Goal: Task Accomplishment & Management: Manage account settings

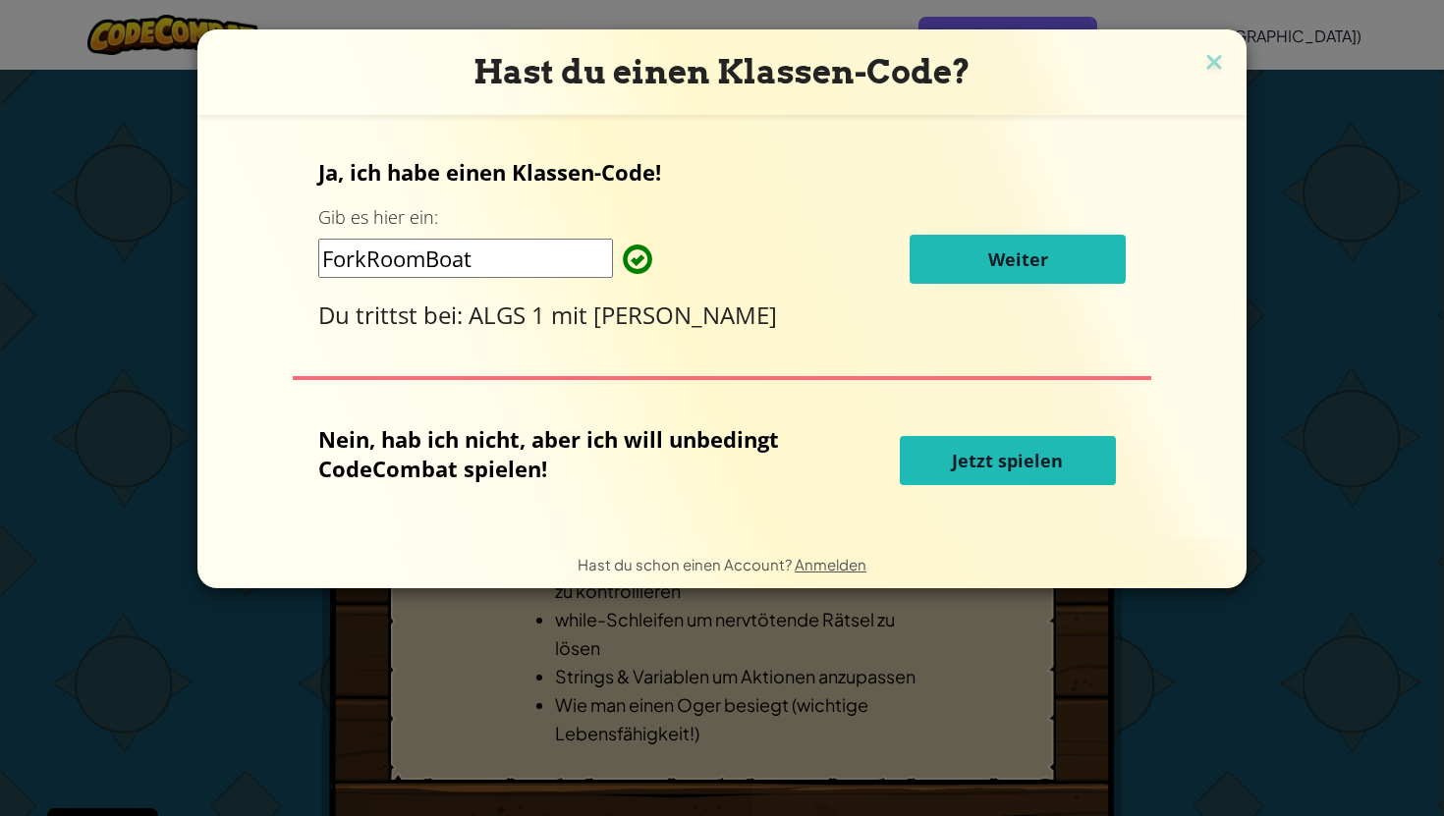
click at [952, 273] on button "Weiter" at bounding box center [1017, 259] width 216 height 49
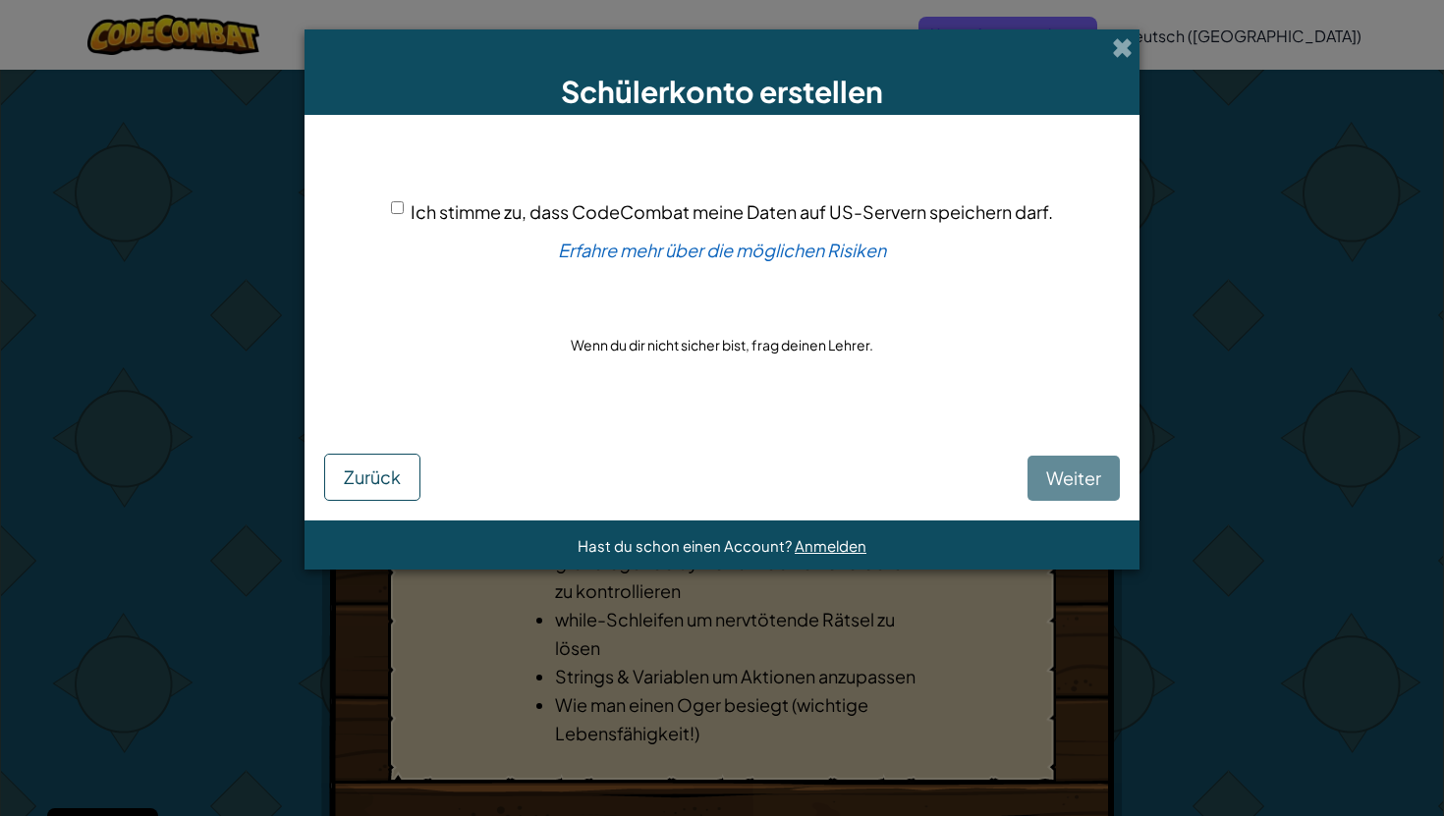
click at [398, 210] on input "Ich stimme zu, dass CodeCombat meine Daten auf US-Servern speichern darf." at bounding box center [397, 207] width 13 height 13
checkbox input "true"
click at [1079, 479] on span "Weiter" at bounding box center [1073, 478] width 55 height 23
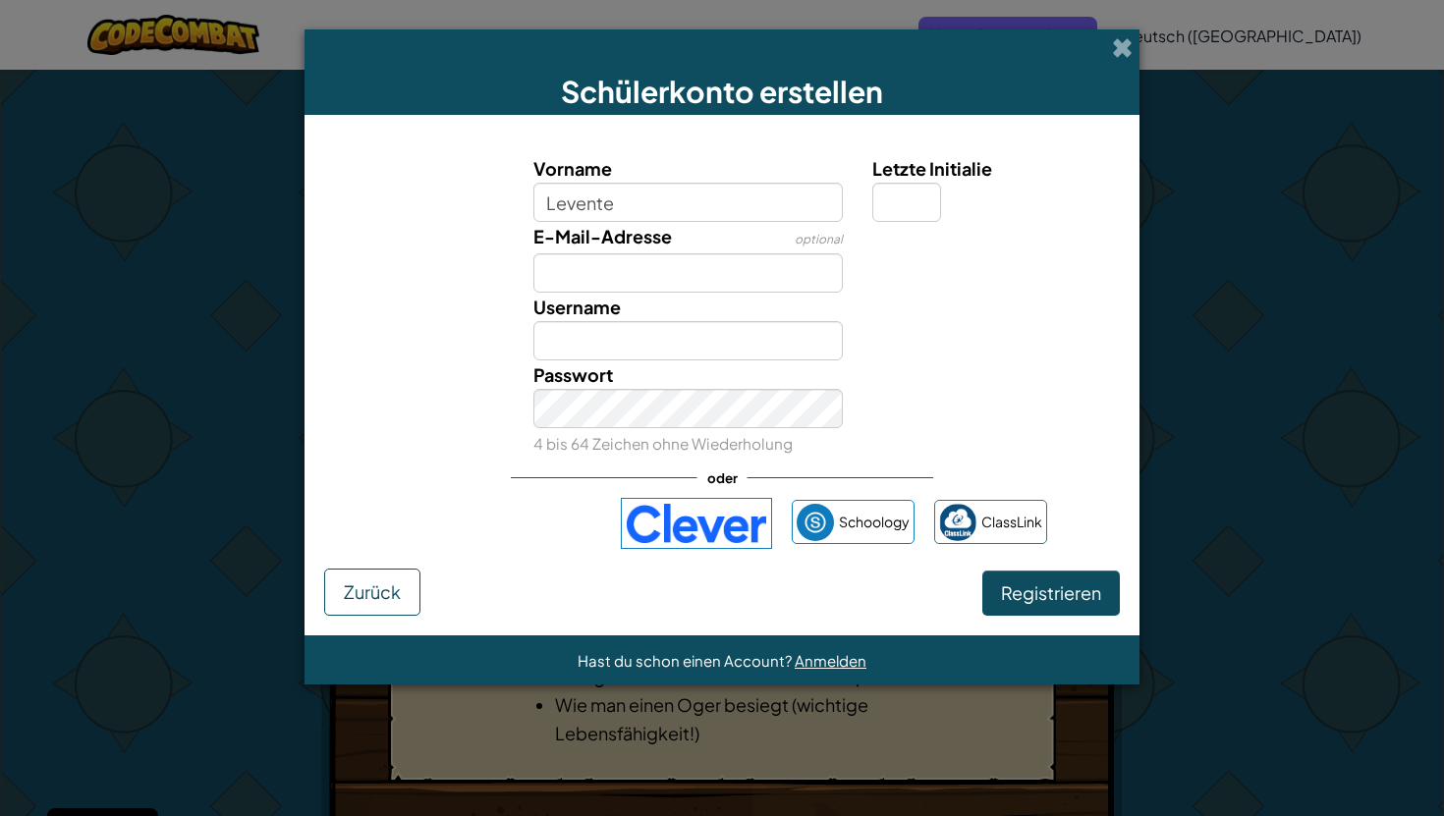
type input "Levente"
click at [670, 275] on input "E-Mail-Adresse" at bounding box center [688, 272] width 310 height 39
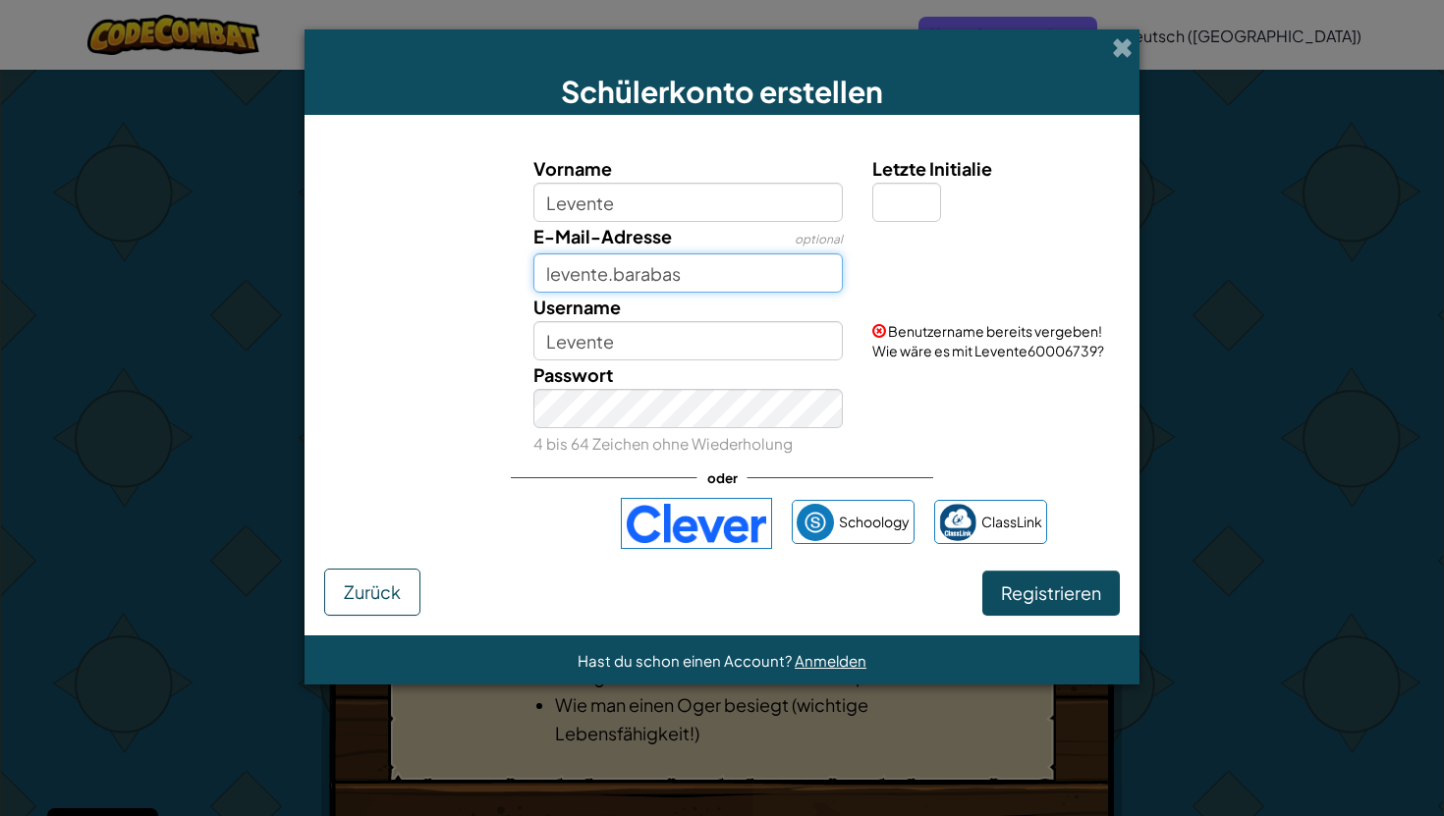
paste input "@"
type input "levente.barabas@sus-opfikon.ch"
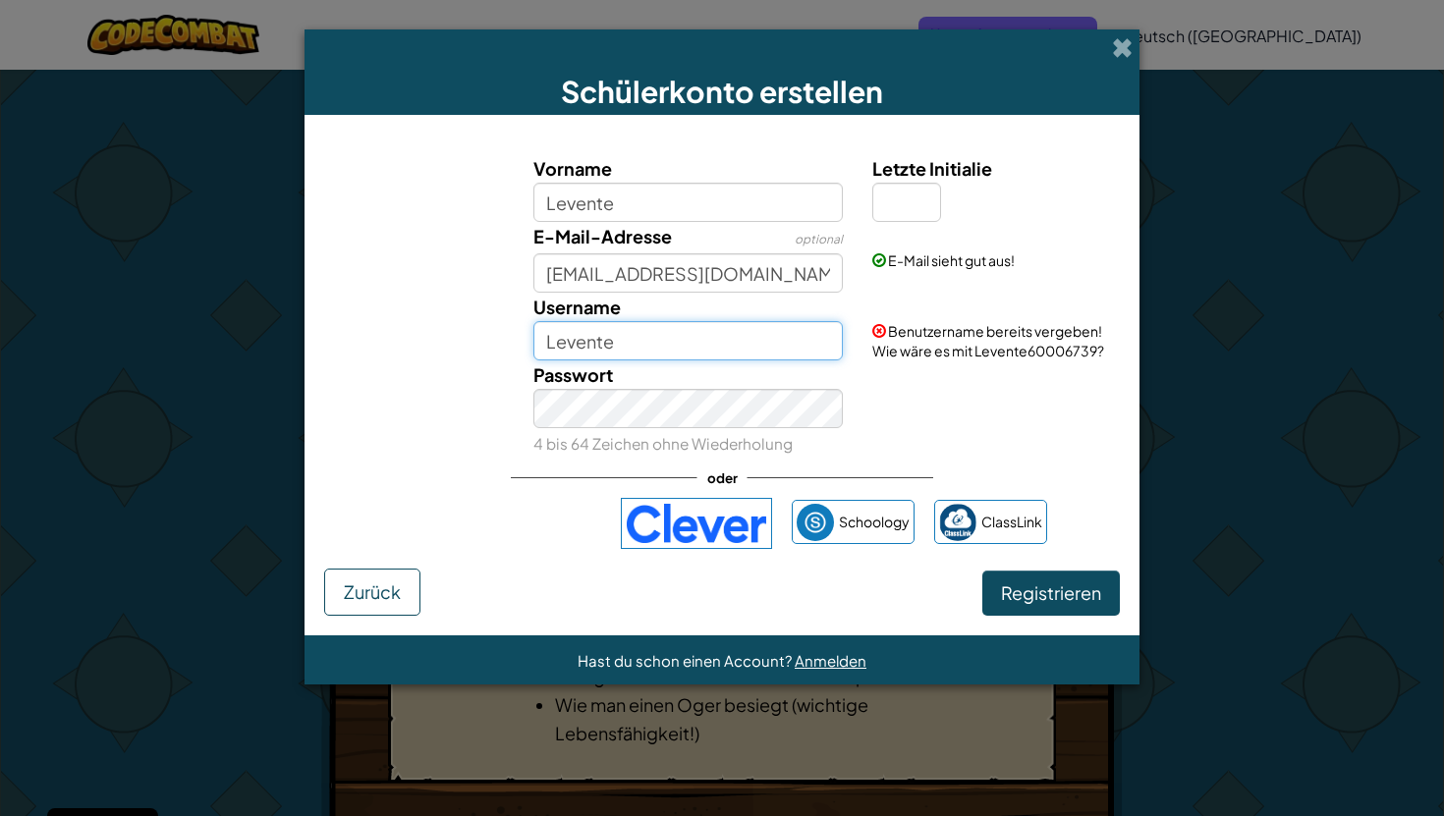
click at [654, 347] on input "Levente" at bounding box center [688, 340] width 310 height 39
click at [689, 230] on div "E-Mail-Adresse optional levente.barabas@sus-opfikon.ch" at bounding box center [689, 257] width 340 height 71
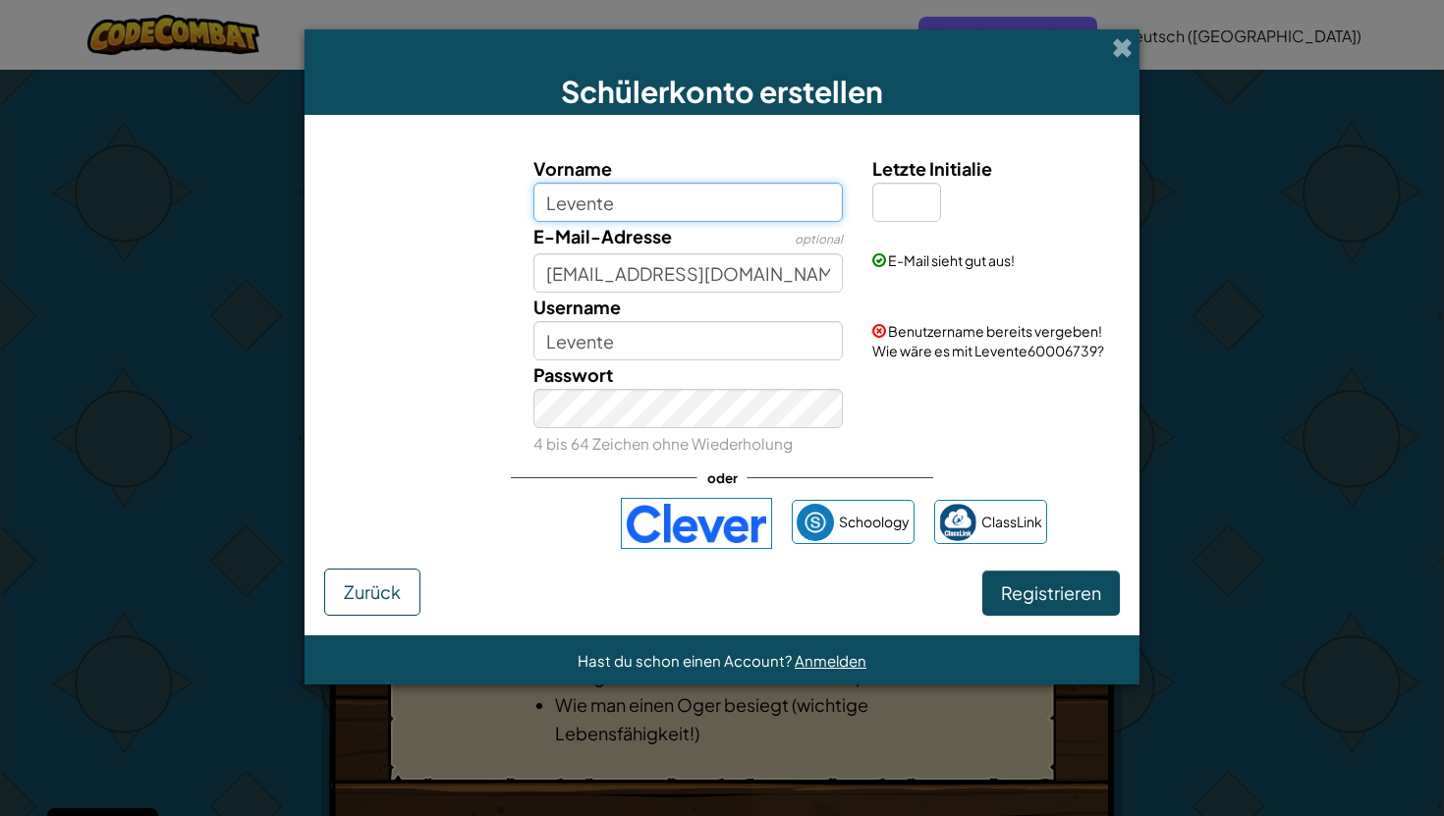
click at [691, 218] on input "Levente" at bounding box center [688, 202] width 310 height 39
click at [873, 326] on span at bounding box center [879, 331] width 14 height 14
click at [735, 201] on input "Levente" at bounding box center [688, 202] width 310 height 39
type input "Levente67"
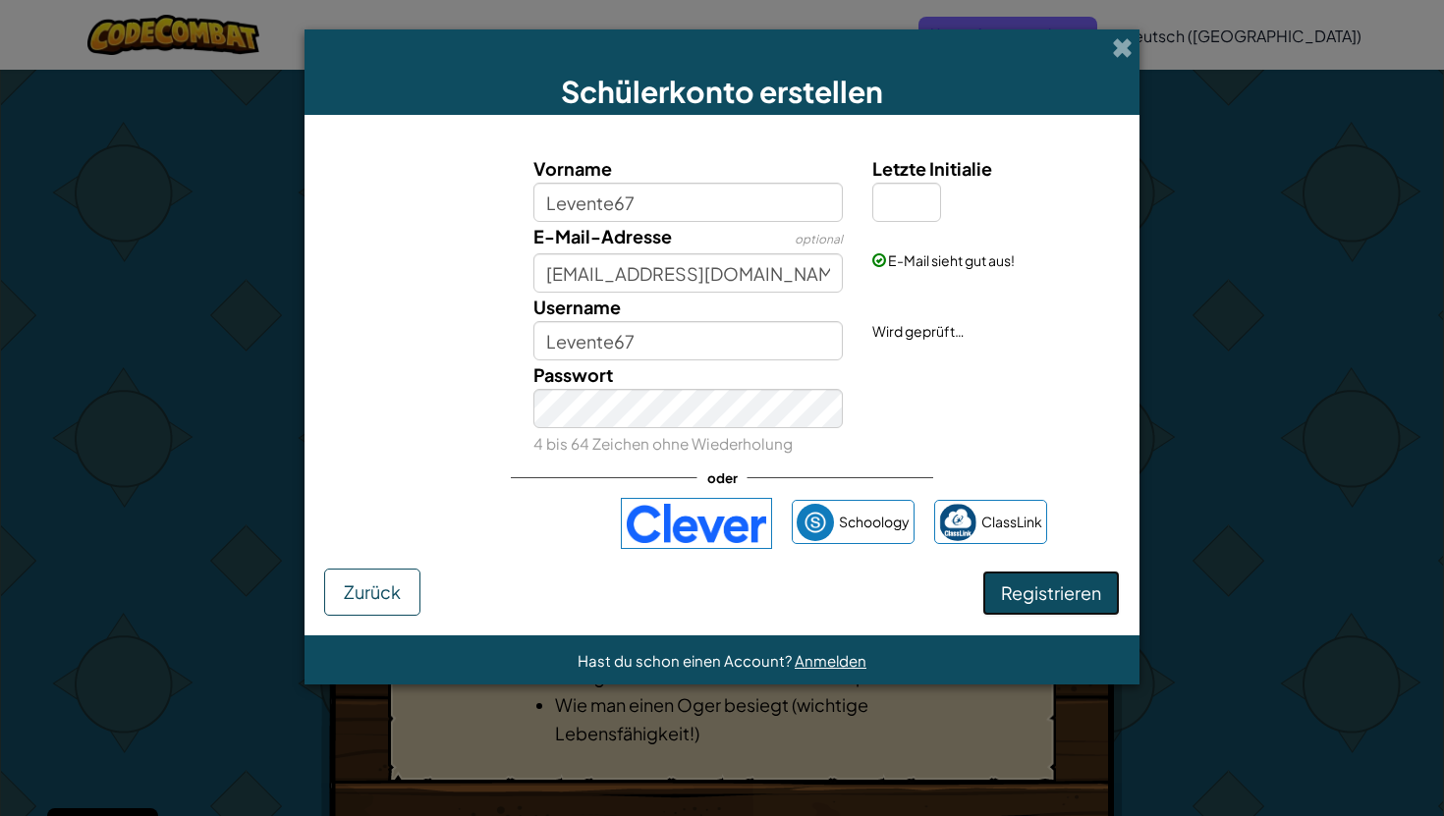
click at [1074, 583] on span "Registrieren" at bounding box center [1051, 592] width 100 height 23
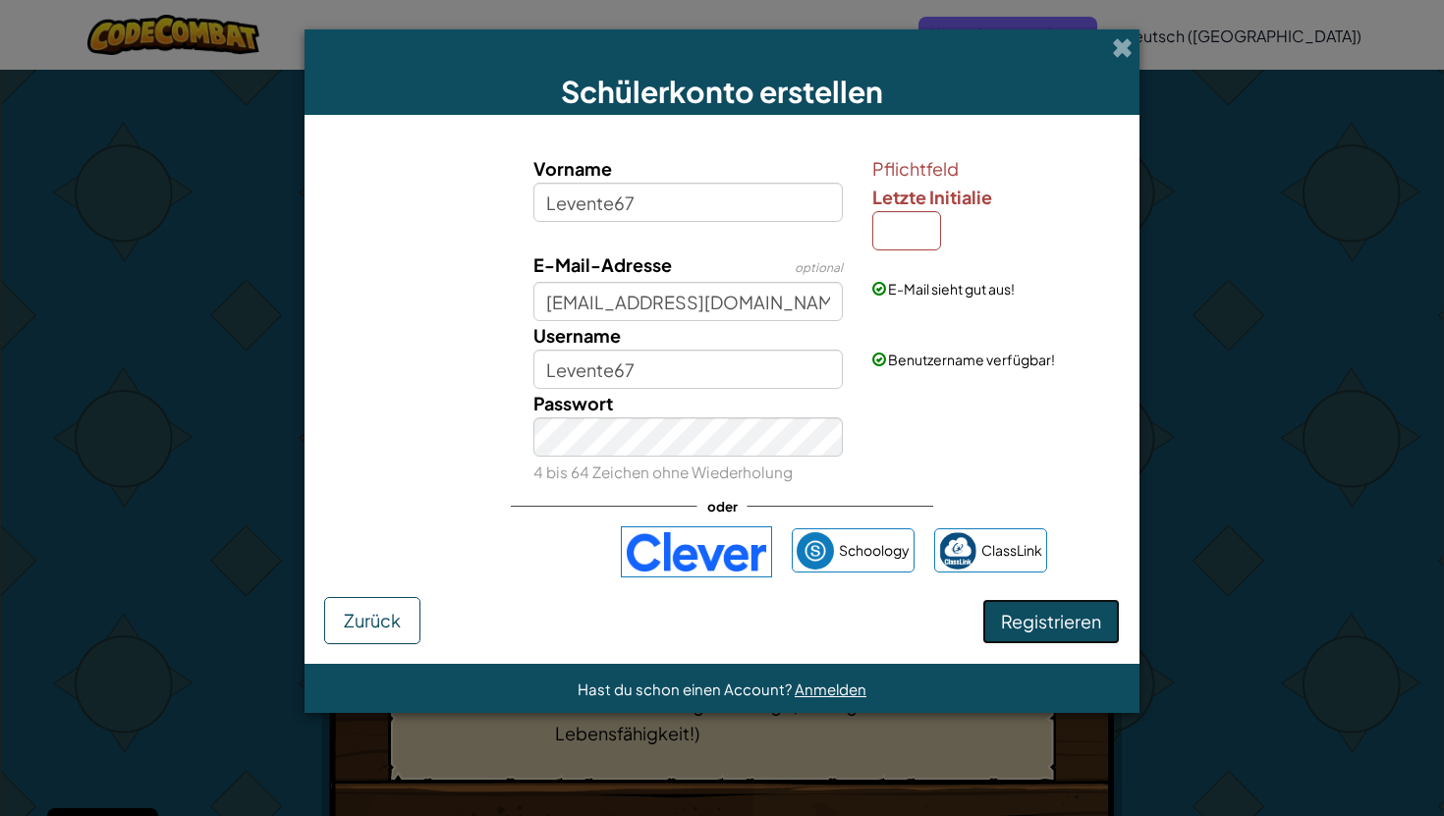
click at [1080, 629] on span "Registrieren" at bounding box center [1051, 621] width 100 height 23
click at [886, 244] on input "Letzte Initialie" at bounding box center [906, 230] width 69 height 39
type input "B"
type input "Levente67B"
click at [1067, 601] on button "Registrieren" at bounding box center [1051, 621] width 138 height 45
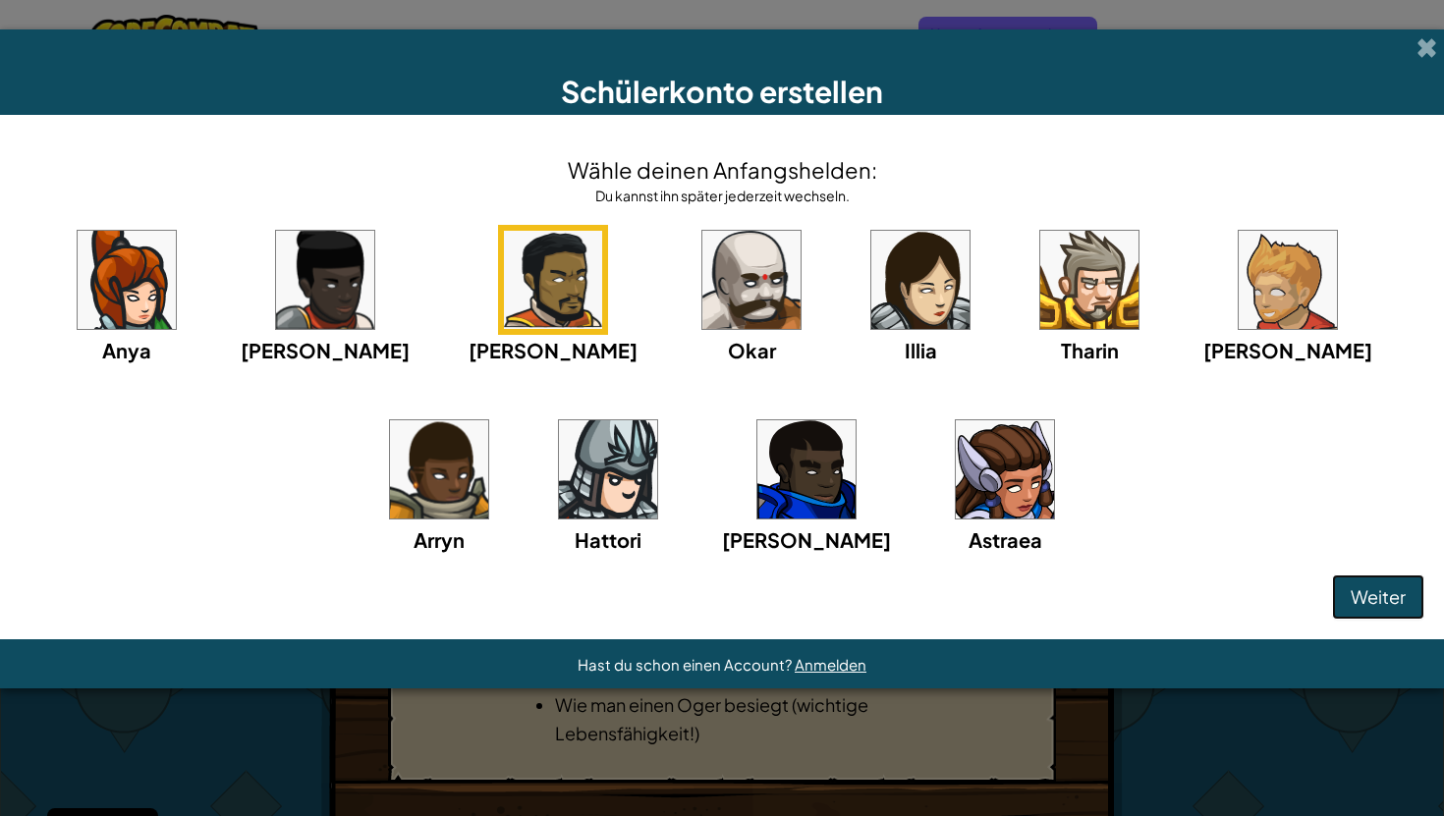
click at [1414, 597] on button "Weiter" at bounding box center [1378, 597] width 92 height 45
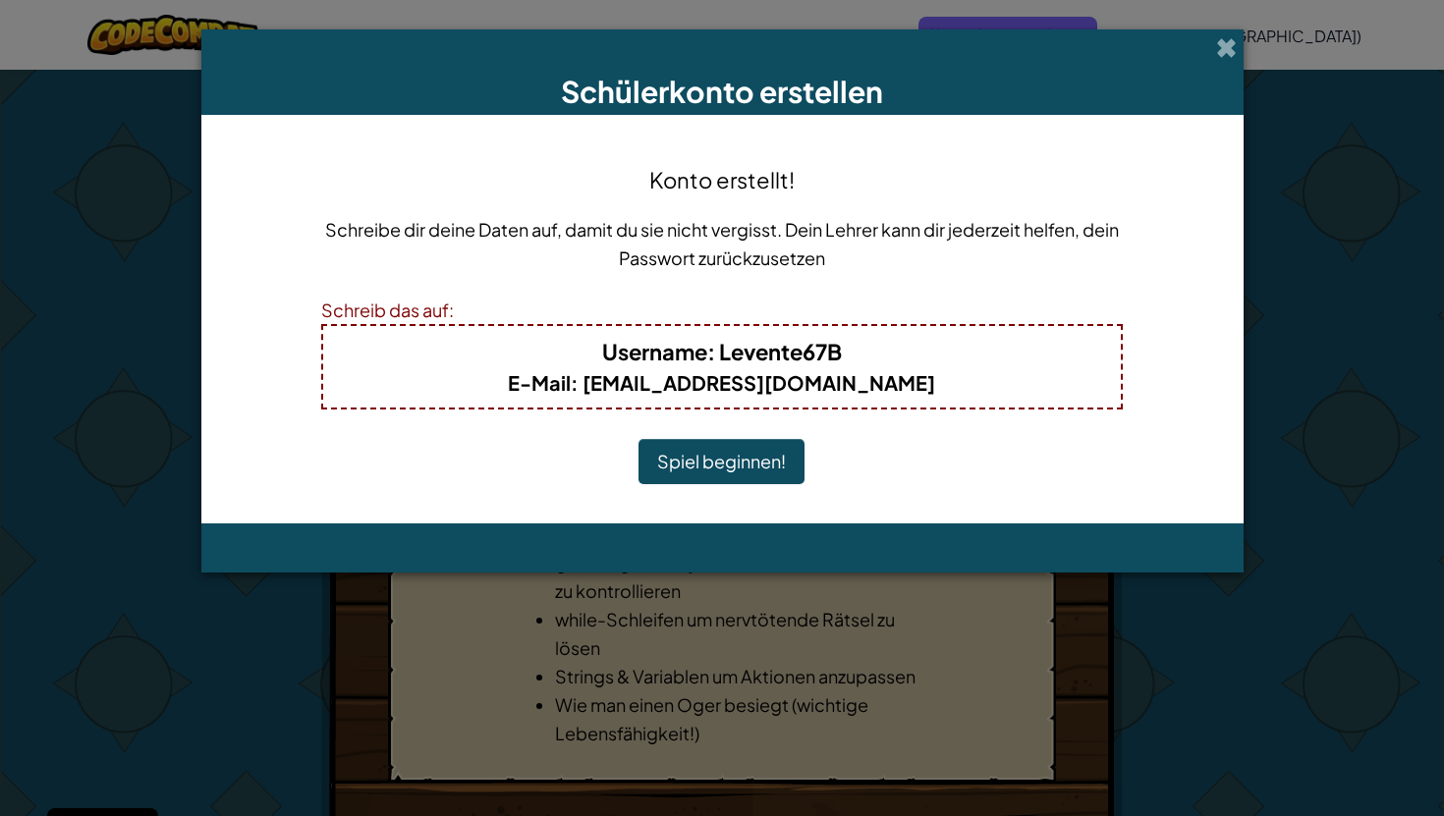
click at [765, 453] on button "Spiel beginnen!" at bounding box center [721, 461] width 166 height 45
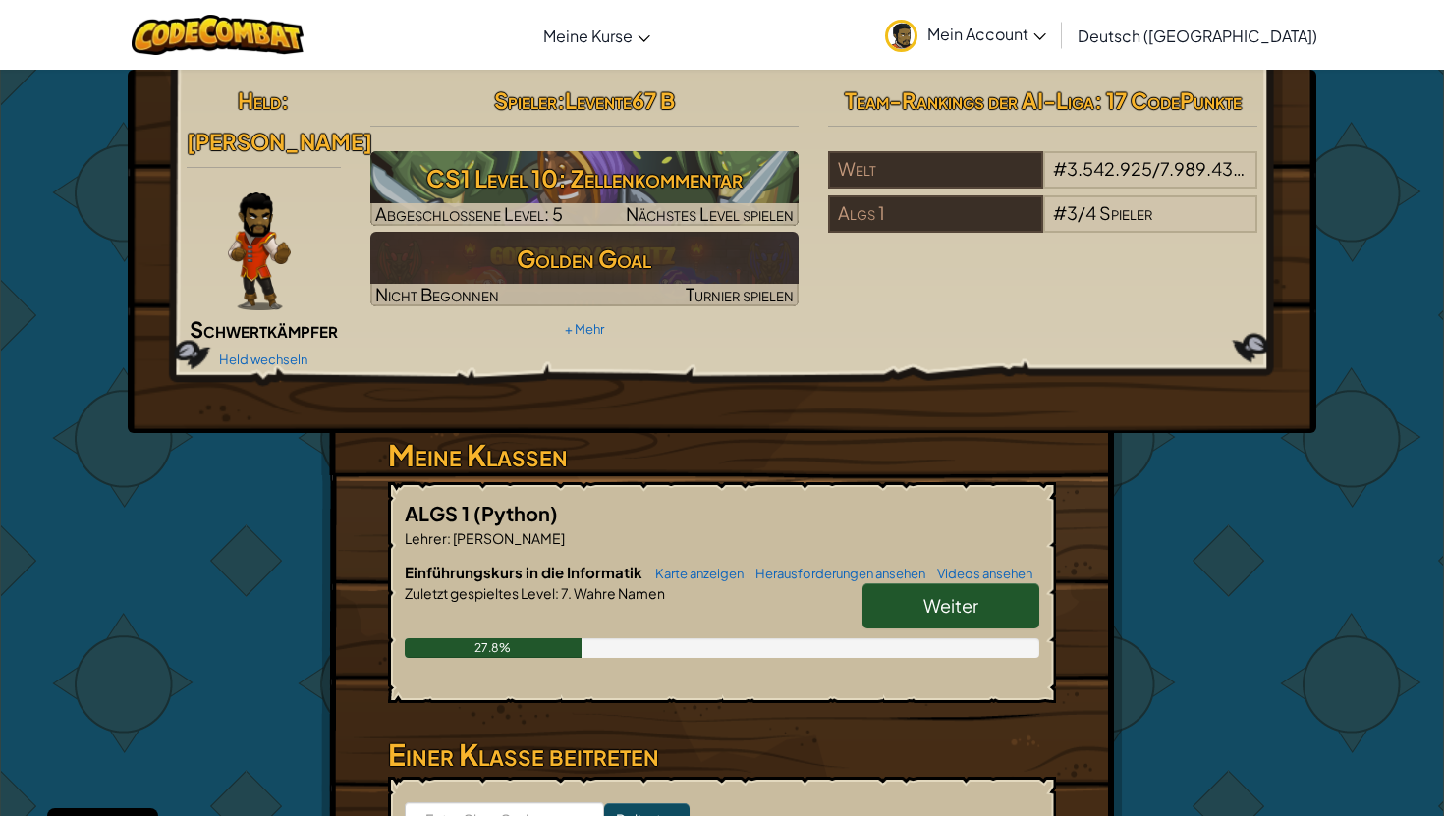
click at [925, 594] on span "Weiter" at bounding box center [950, 605] width 55 height 23
select select "de-DE"
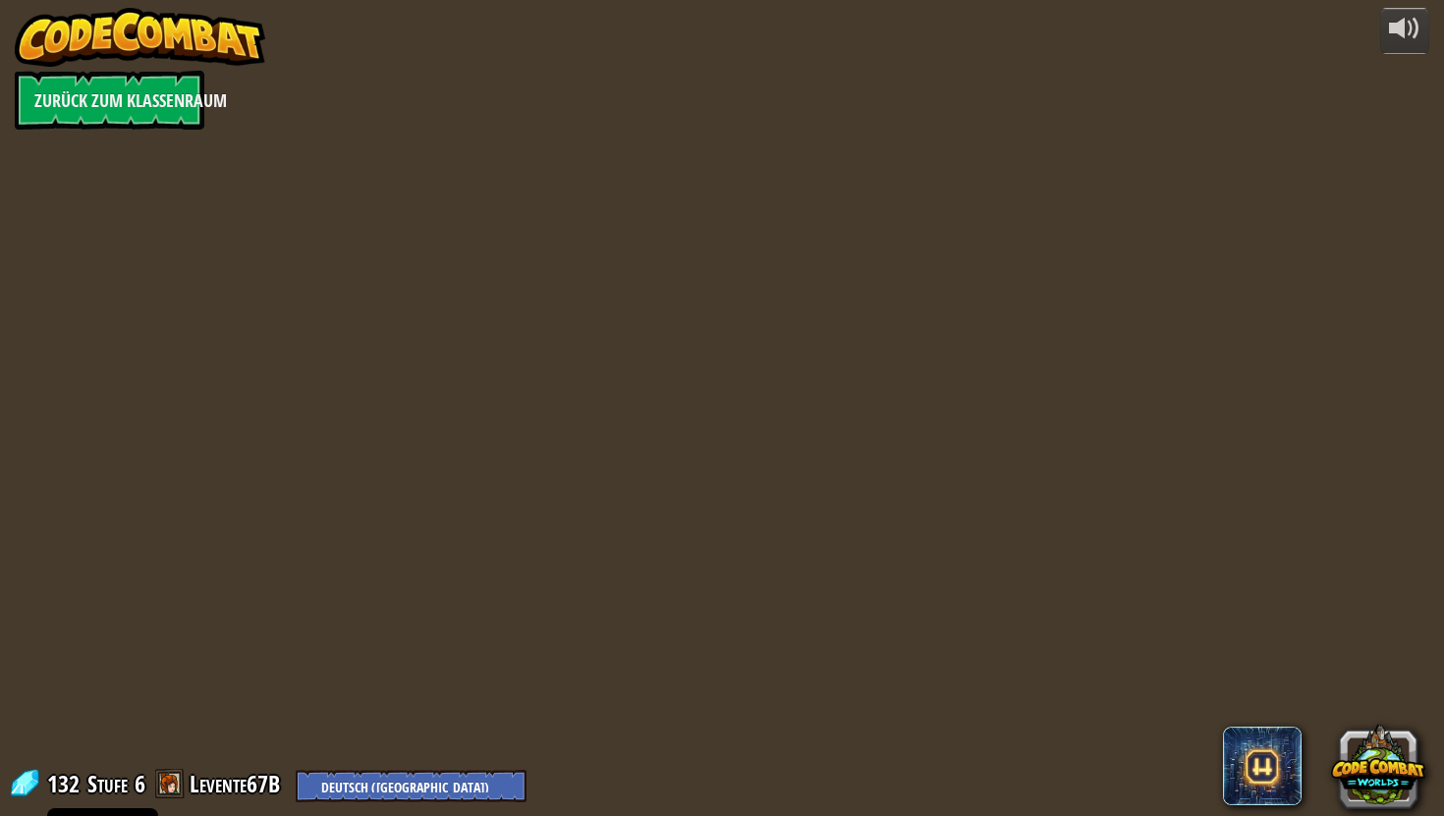
select select "de-DE"
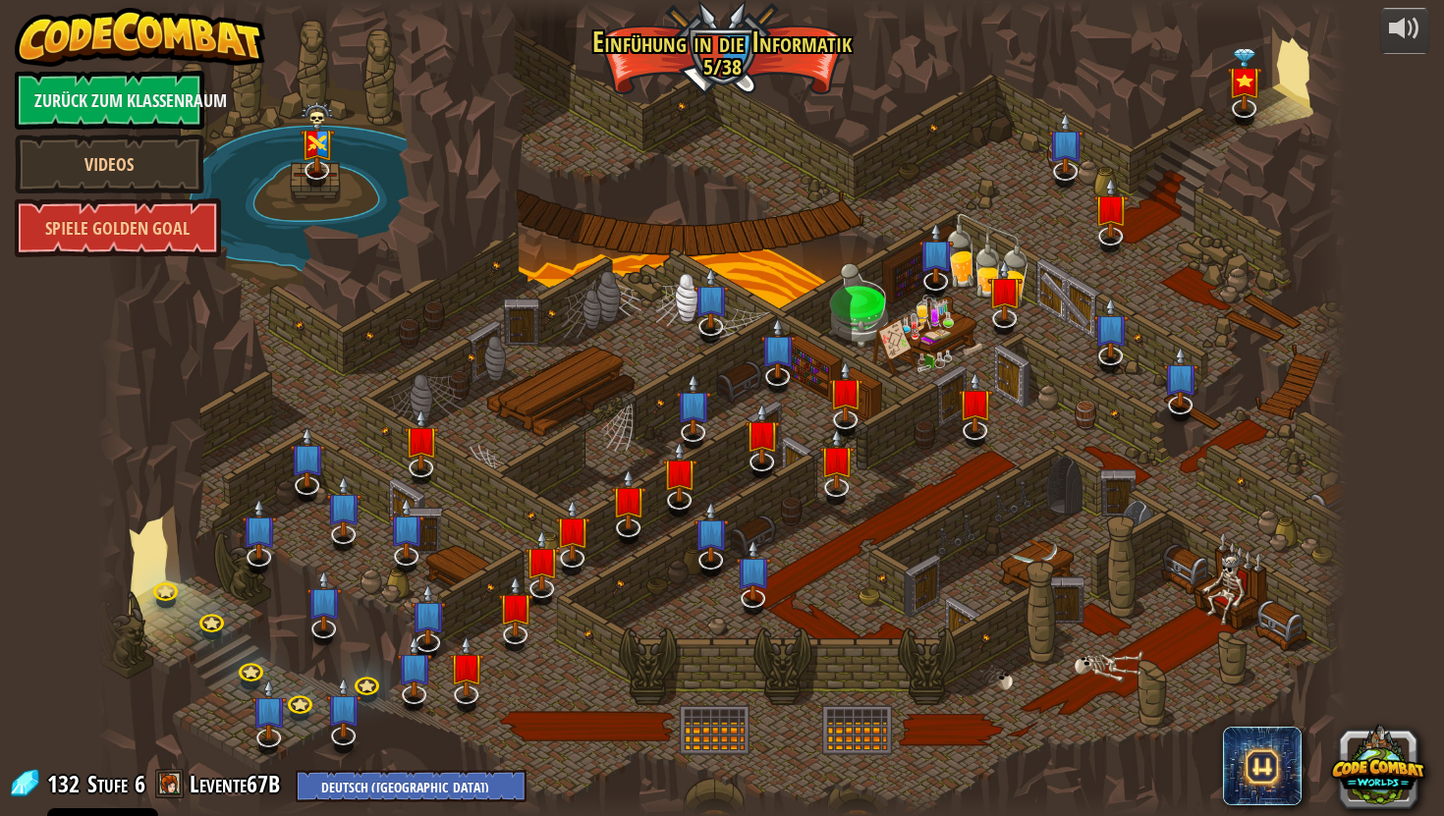
select select "de-DE"
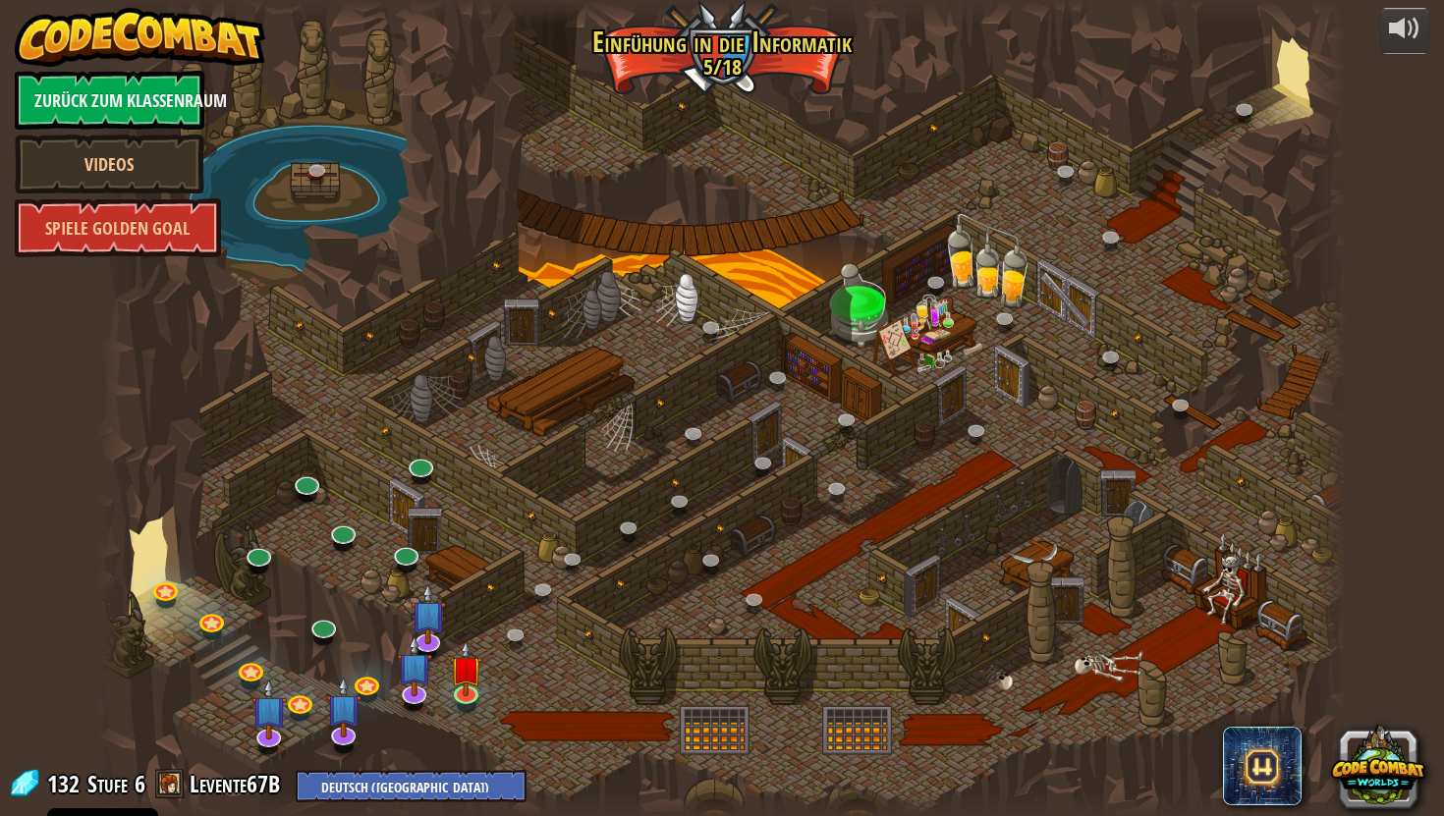
click at [179, 789] on span at bounding box center [169, 783] width 29 height 29
click at [152, 777] on div "132 Stufe 6 Levente67B English ([GEOGRAPHIC_DATA]) English ([GEOGRAPHIC_DATA]) …" at bounding box center [267, 785] width 519 height 34
click at [193, 781] on link "Levente67B" at bounding box center [238, 783] width 96 height 31
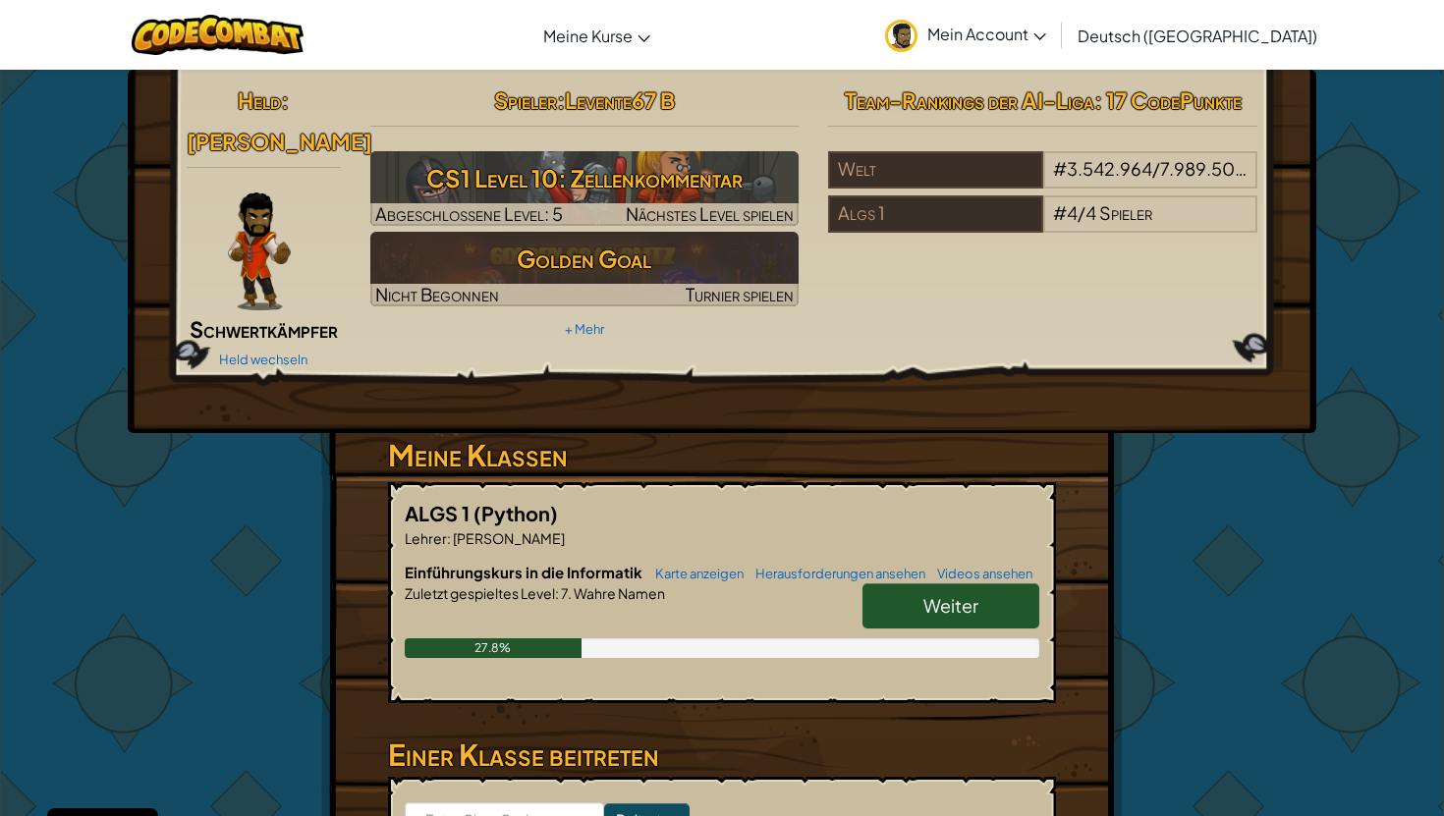
click at [993, 49] on link "Mein Account" at bounding box center [965, 35] width 181 height 62
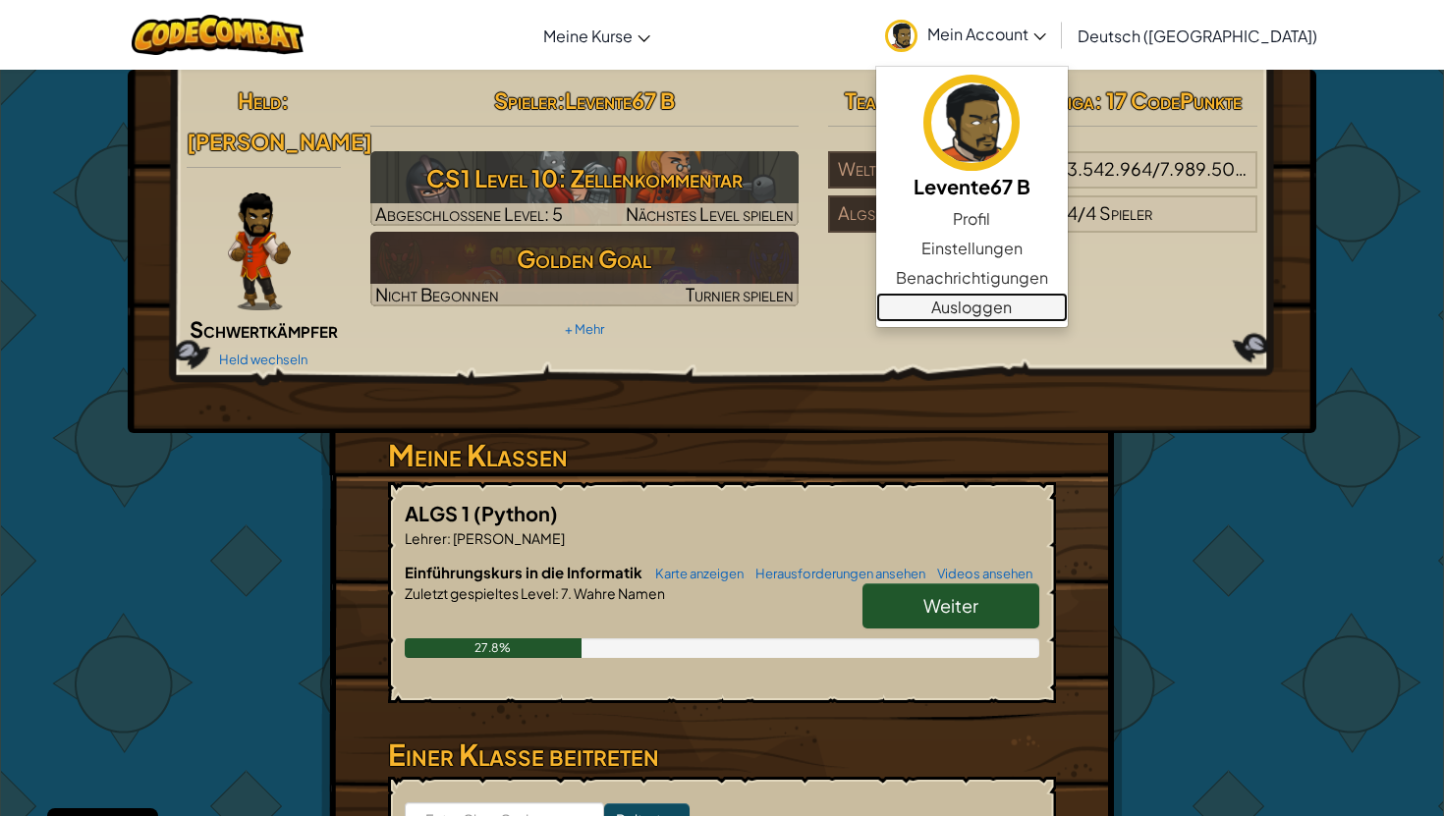
click at [1025, 303] on link "Ausloggen" at bounding box center [972, 307] width 192 height 29
